Goal: Entertainment & Leisure: Browse casually

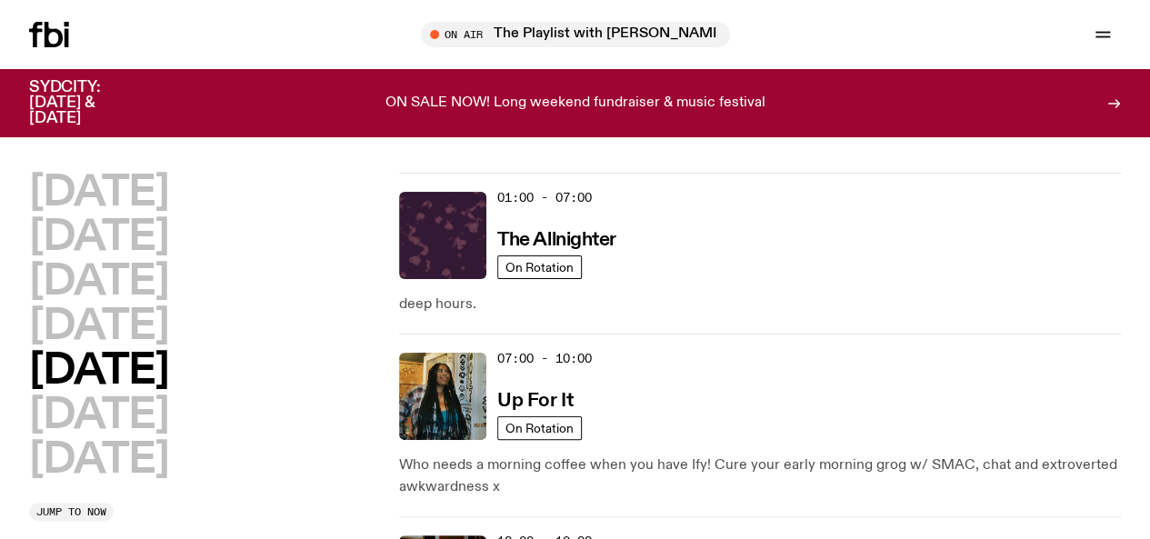
click at [0, 0] on span "Tune in live" at bounding box center [0, 0] width 0 height 0
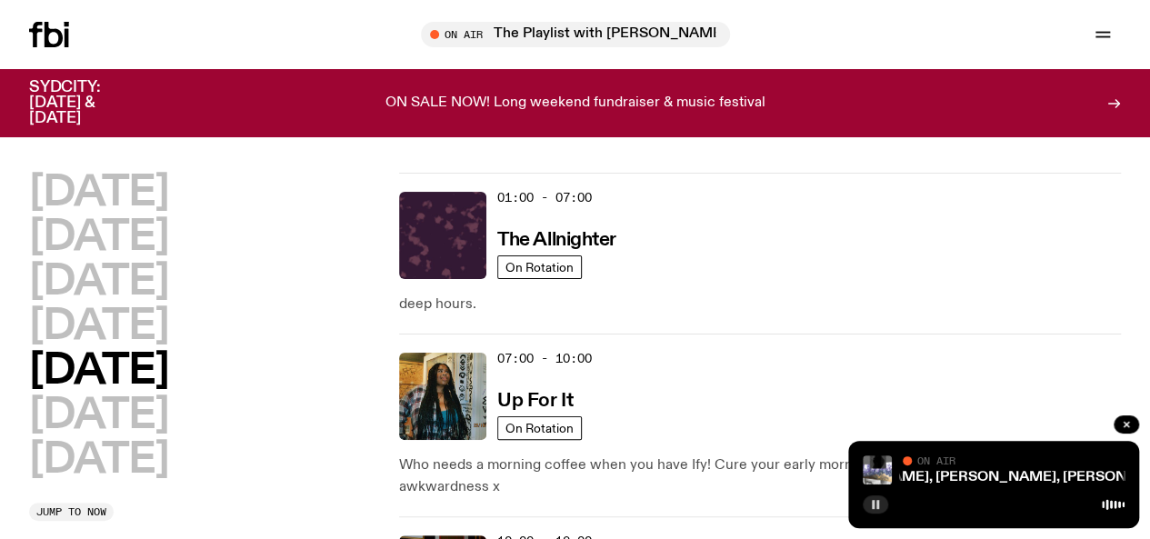
click at [878, 503] on icon "button" at bounding box center [875, 504] width 11 height 11
click at [874, 508] on icon "button" at bounding box center [875, 504] width 11 height 11
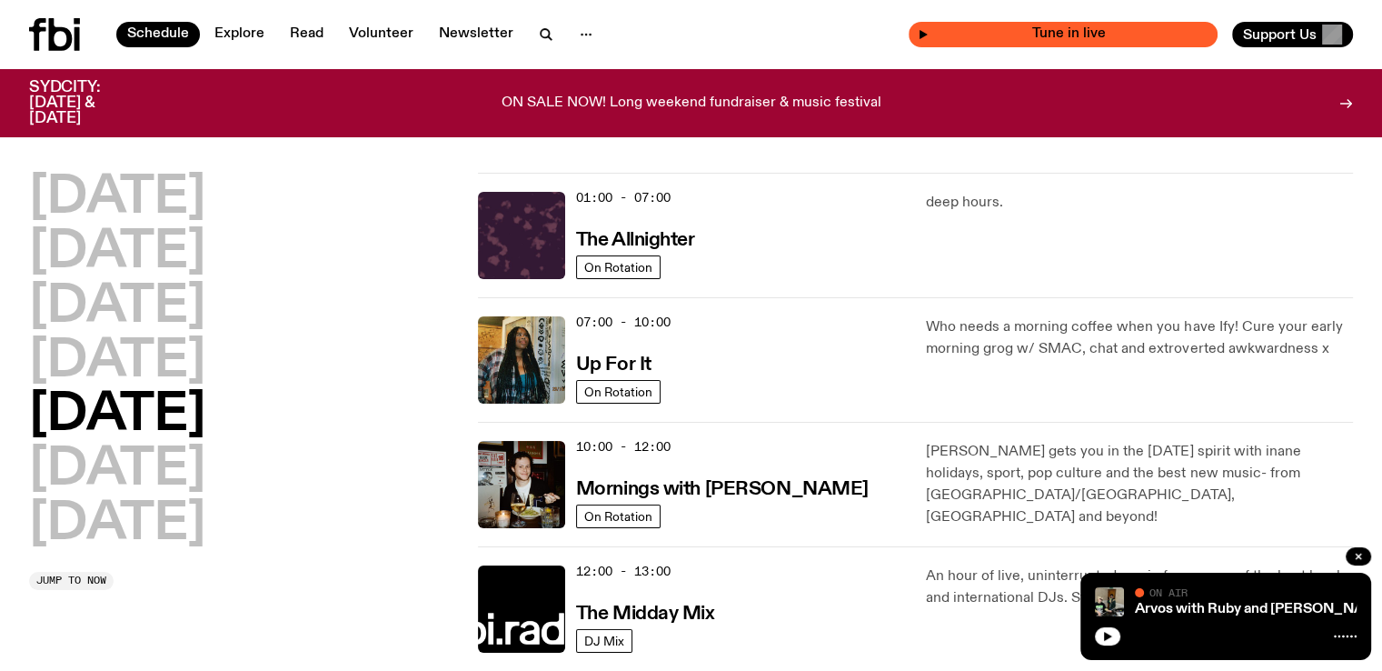
click at [1117, 30] on span "Tune in live" at bounding box center [1069, 34] width 280 height 14
click at [1107, 638] on icon "button" at bounding box center [1108, 636] width 8 height 9
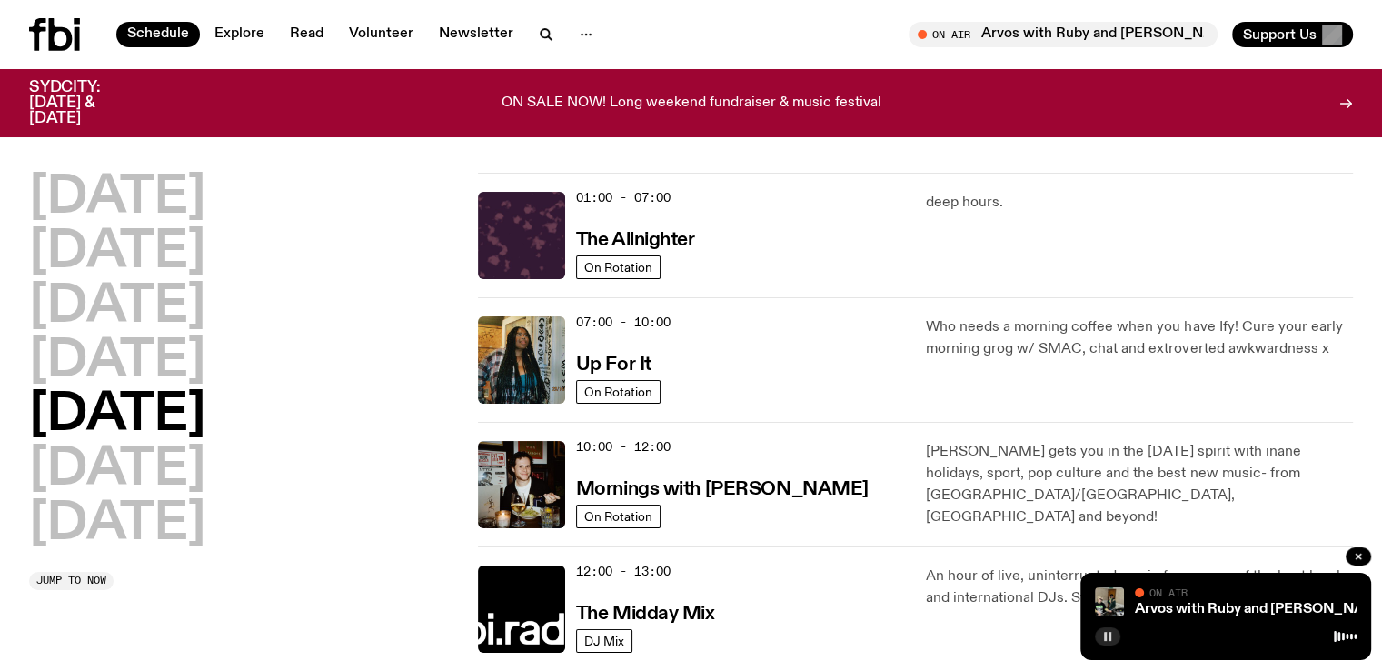
click at [1106, 637] on rect "button" at bounding box center [1105, 636] width 3 height 9
